Goal: Task Accomplishment & Management: Manage account settings

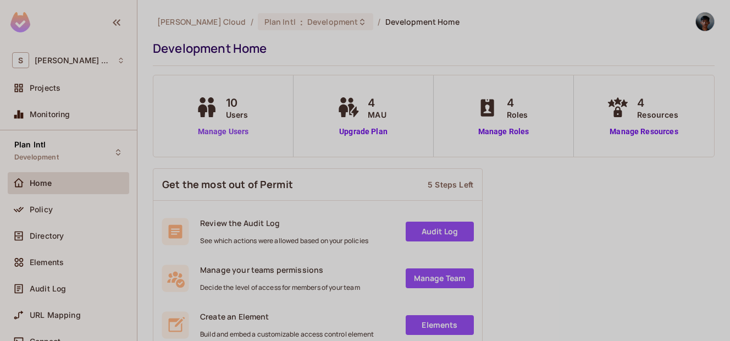
click at [227, 130] on link "Manage Users" at bounding box center [223, 132] width 61 height 12
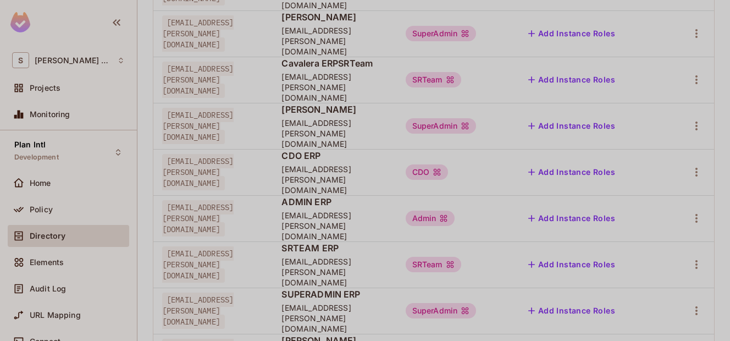
scroll to position [246, 0]
click at [651, 312] on div "Delete User" at bounding box center [644, 315] width 43 height 11
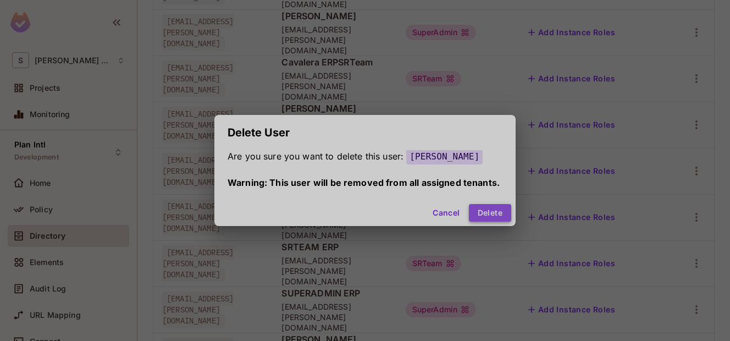
click at [491, 215] on button "Delete" at bounding box center [490, 213] width 42 height 18
